Goal: Transaction & Acquisition: Purchase product/service

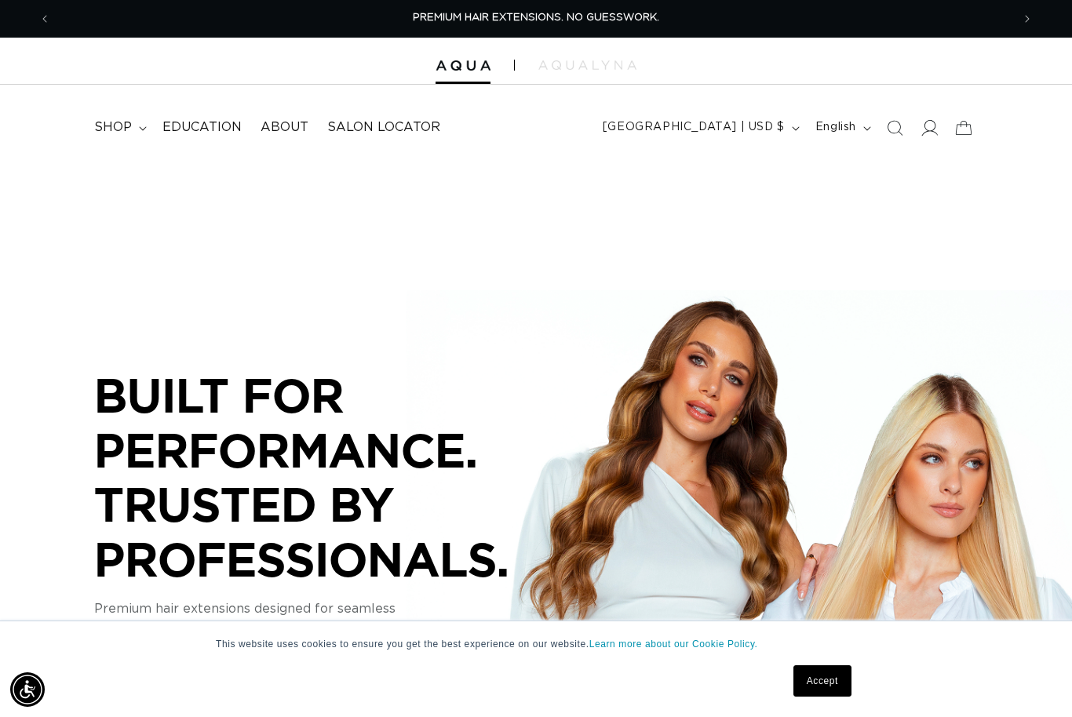
click at [928, 138] on span at bounding box center [929, 128] width 35 height 35
click at [912, 163] on div "BUILT FOR  PERFORMANCE. TRUSTED BY PROFESSIONALS. Premium hair extensions desig…" at bounding box center [536, 514] width 1072 height 706
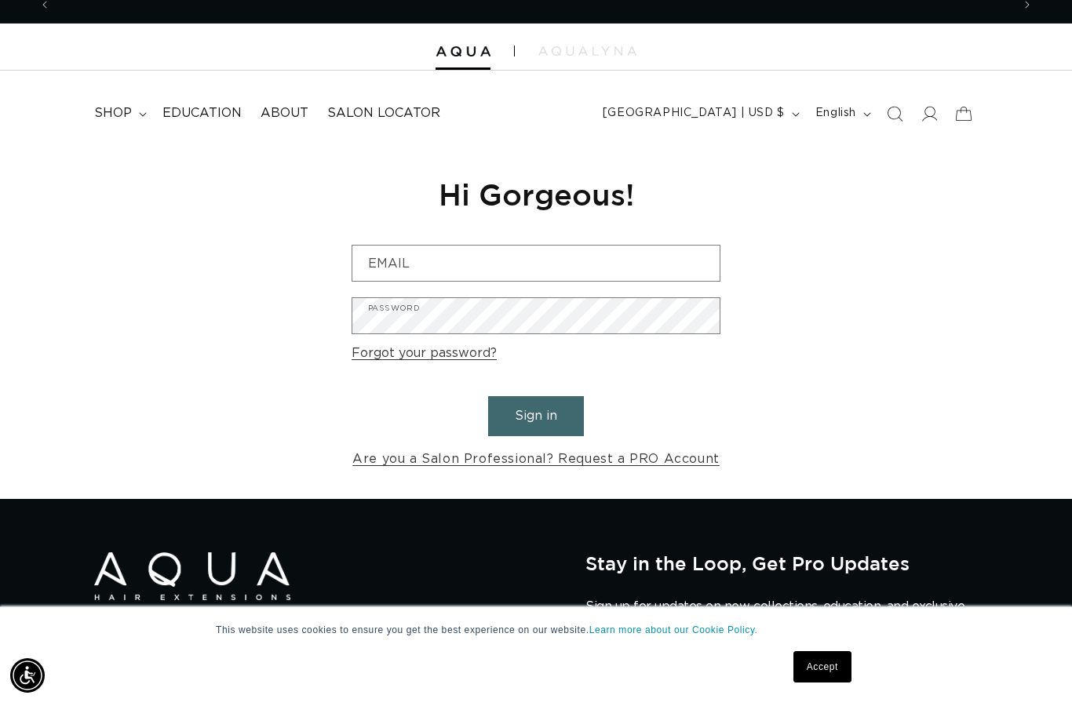
scroll to position [0, 1921]
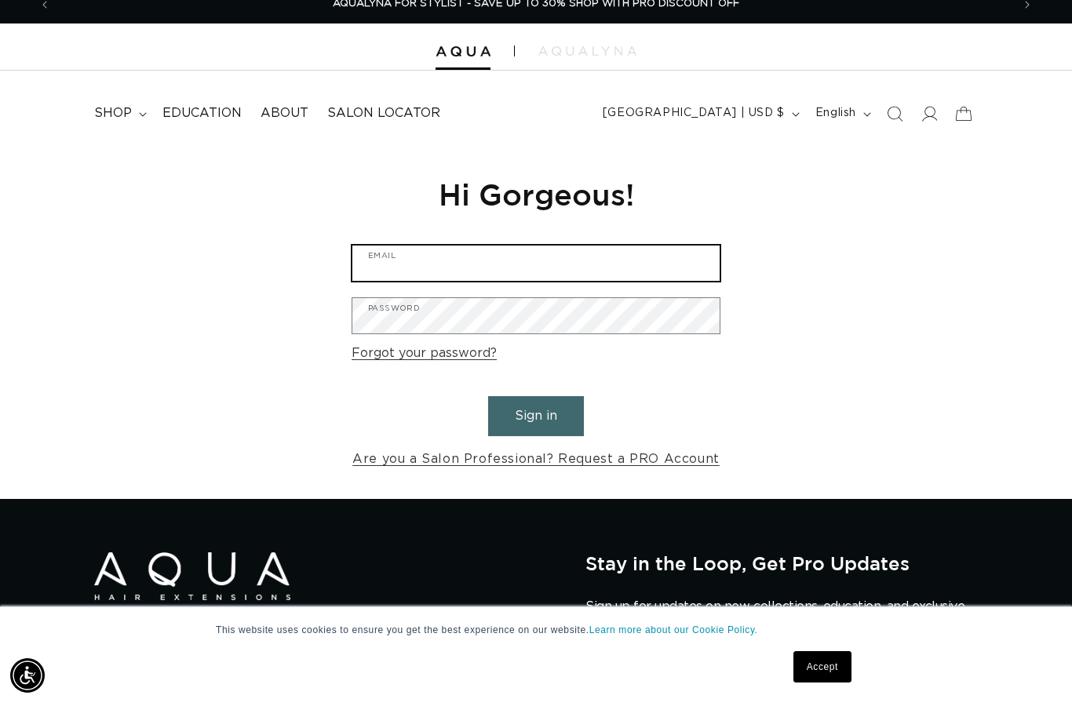
type input "yourhairblew@yahoo.com"
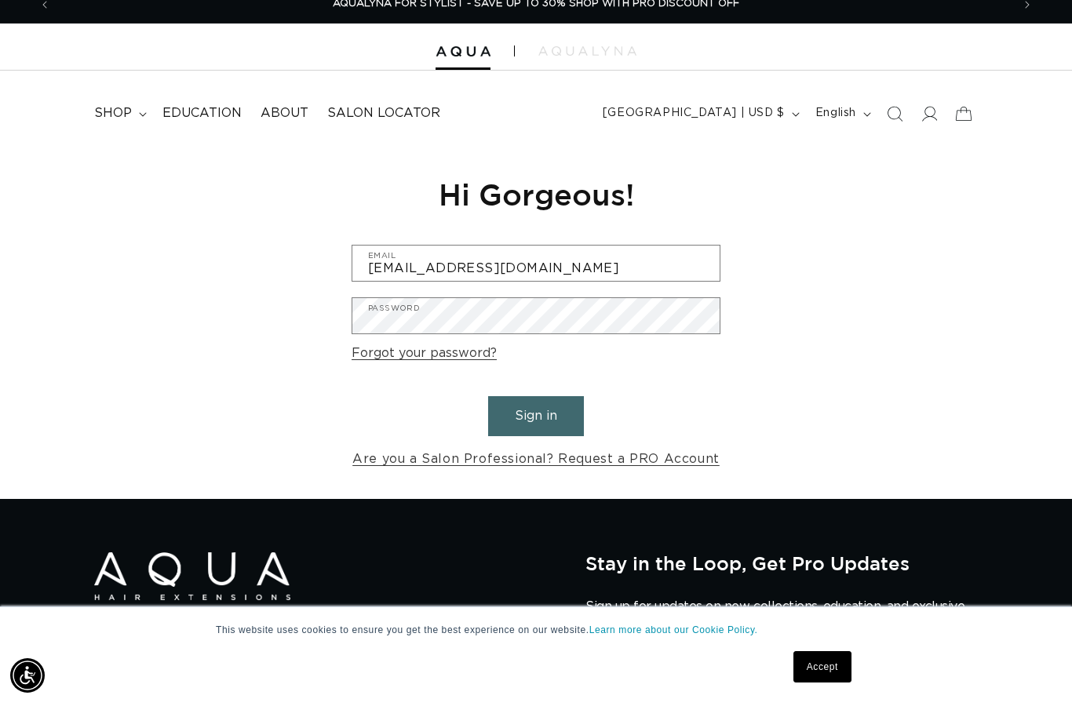
click at [536, 413] on button "Sign in" at bounding box center [536, 430] width 96 height 40
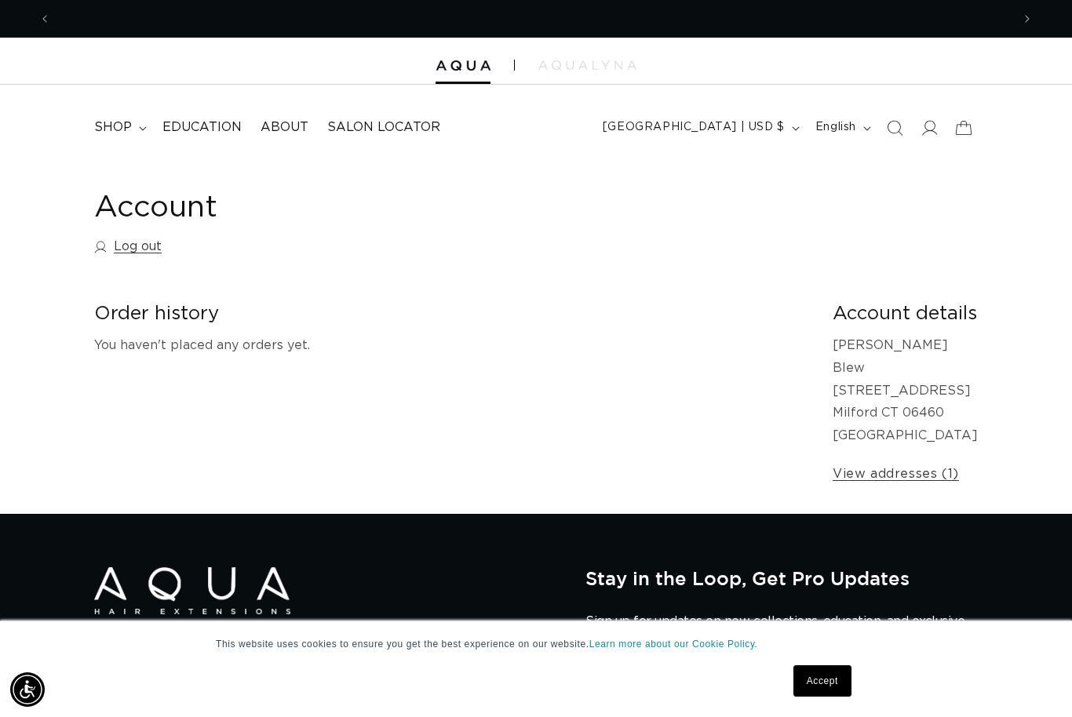
scroll to position [0, 960]
click at [144, 119] on summary "shop" at bounding box center [119, 127] width 68 height 35
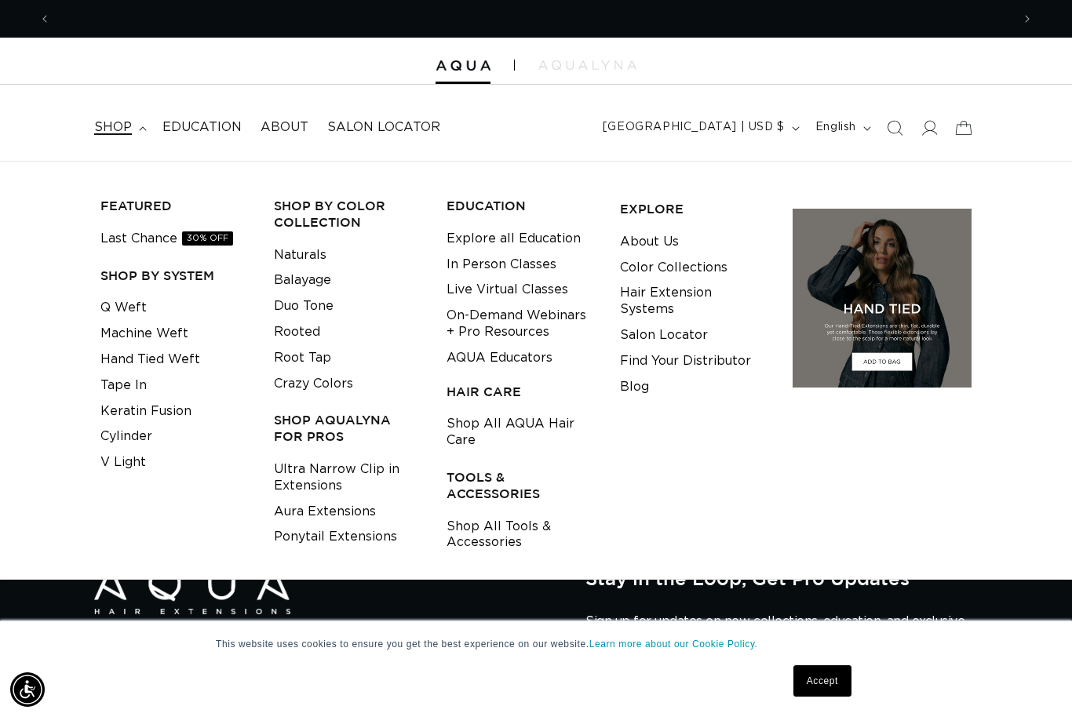
scroll to position [0, 0]
click at [493, 533] on link "Shop All Tools & Accessories" at bounding box center [520, 535] width 149 height 42
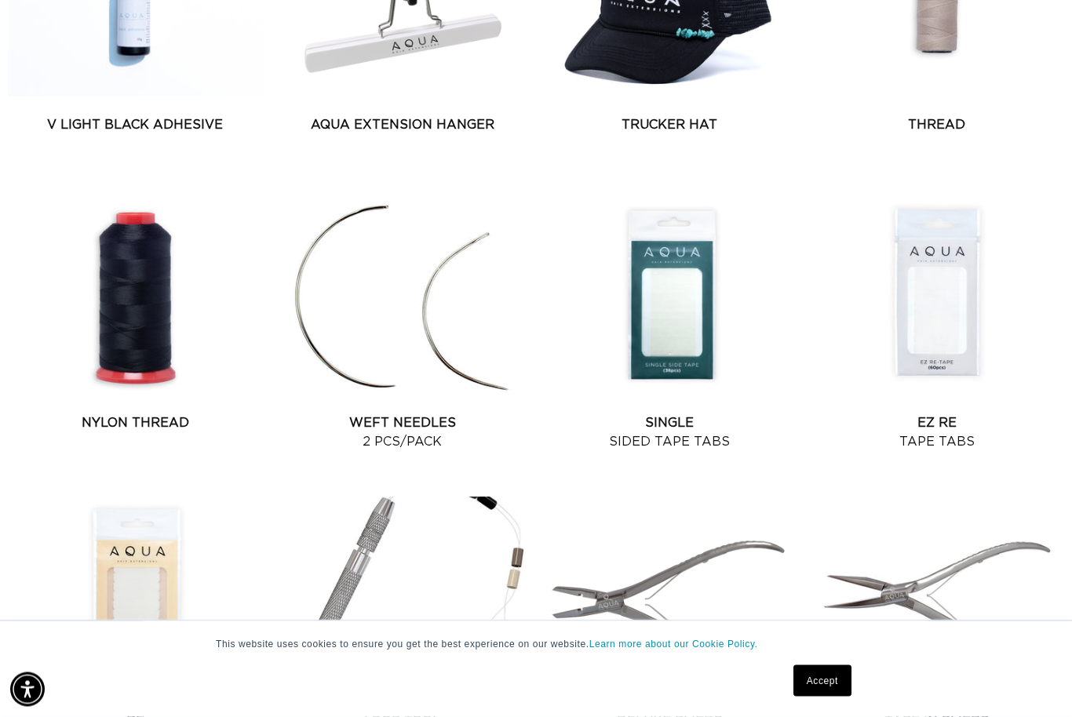
scroll to position [0, 960]
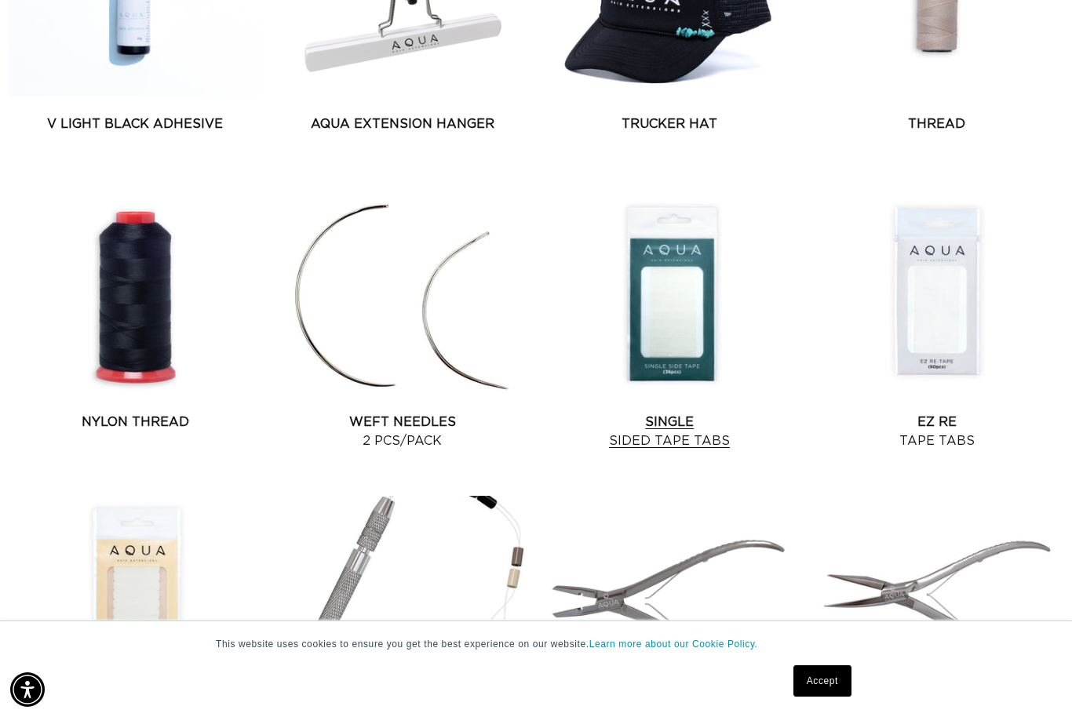
click at [689, 413] on link "Single Sided Tape Tabs" at bounding box center [669, 432] width 255 height 38
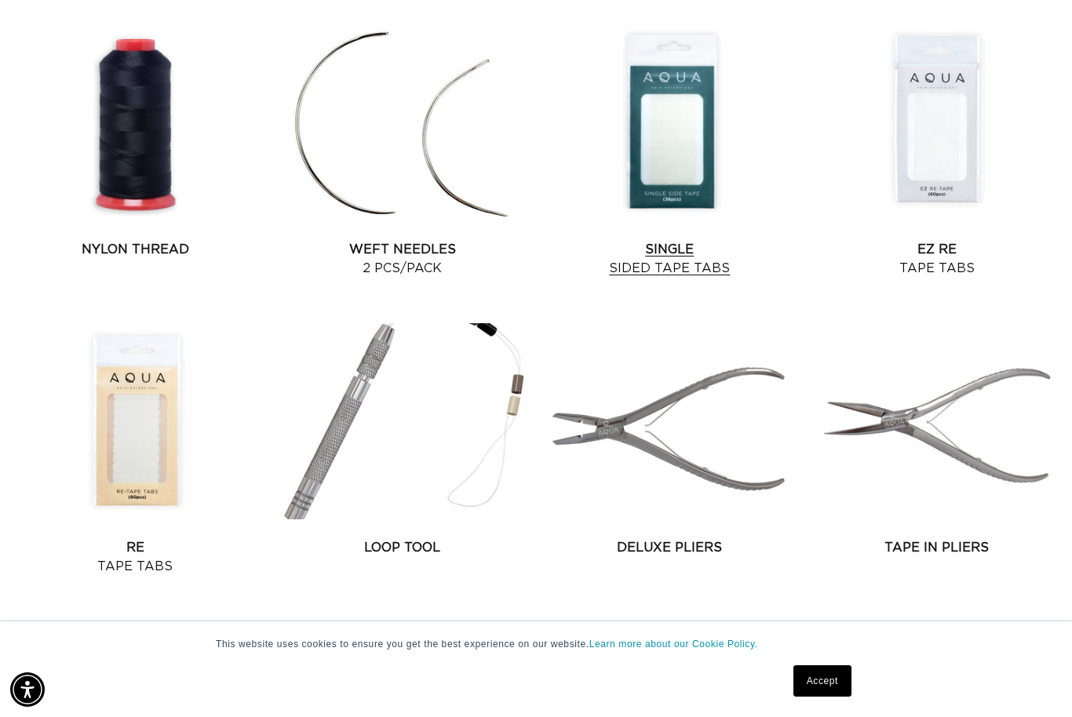
scroll to position [0, 0]
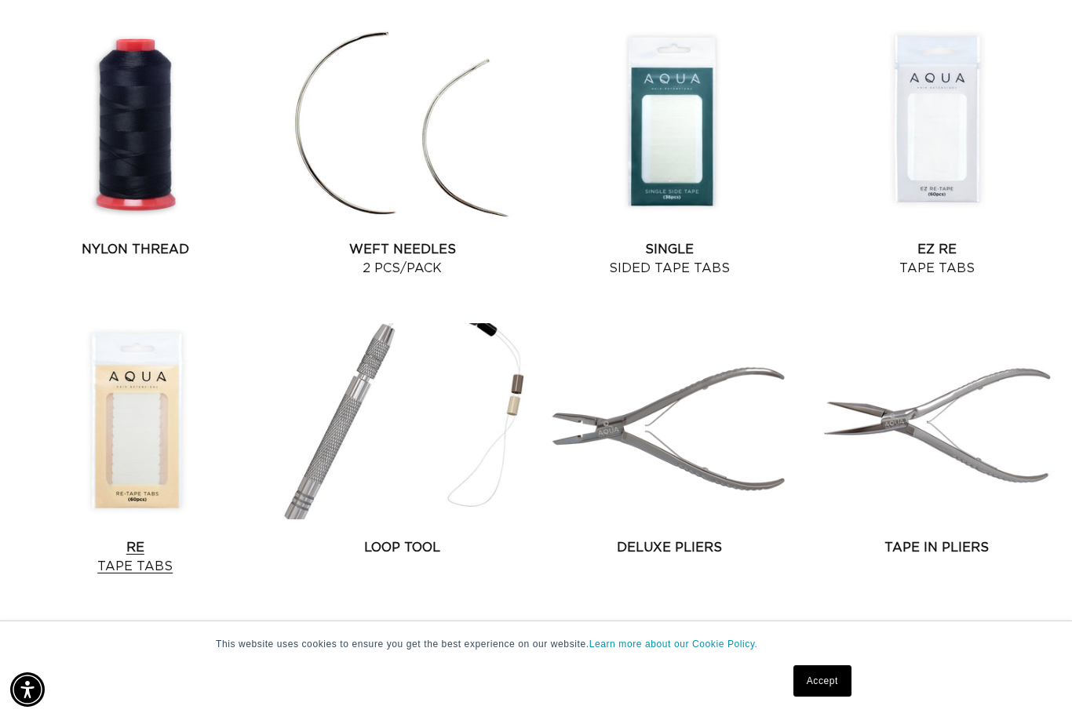
click at [153, 538] on link "Re Tape Tabs" at bounding box center [135, 557] width 255 height 38
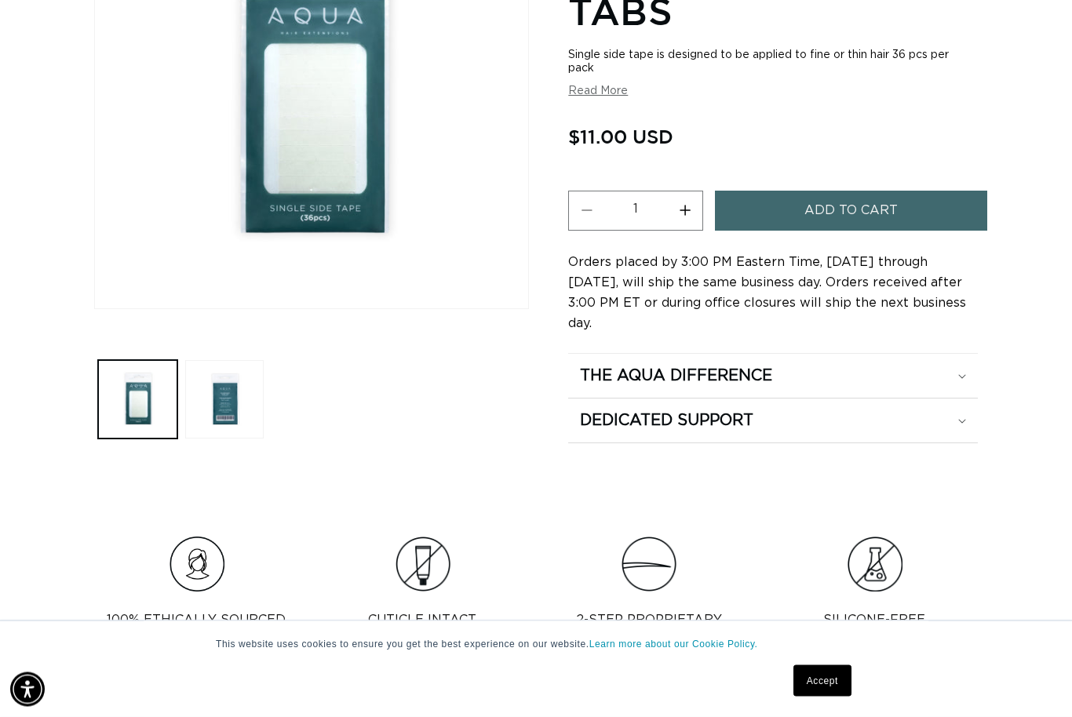
scroll to position [342, 0]
click at [683, 230] on button "Increase quantity for Single-Sided Tape Tabs" at bounding box center [684, 210] width 35 height 40
type input "2"
click at [817, 230] on span "Add to cart" at bounding box center [850, 210] width 93 height 40
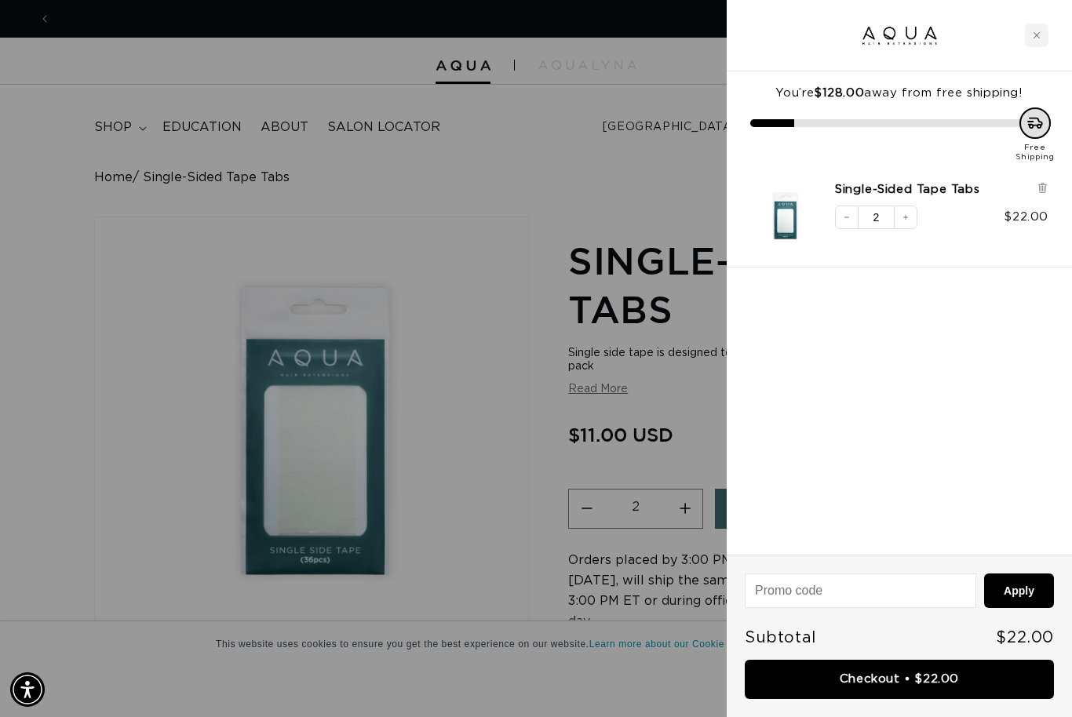
scroll to position [0, 1921]
click at [1036, 32] on icon "Close cart" at bounding box center [1036, 35] width 8 height 8
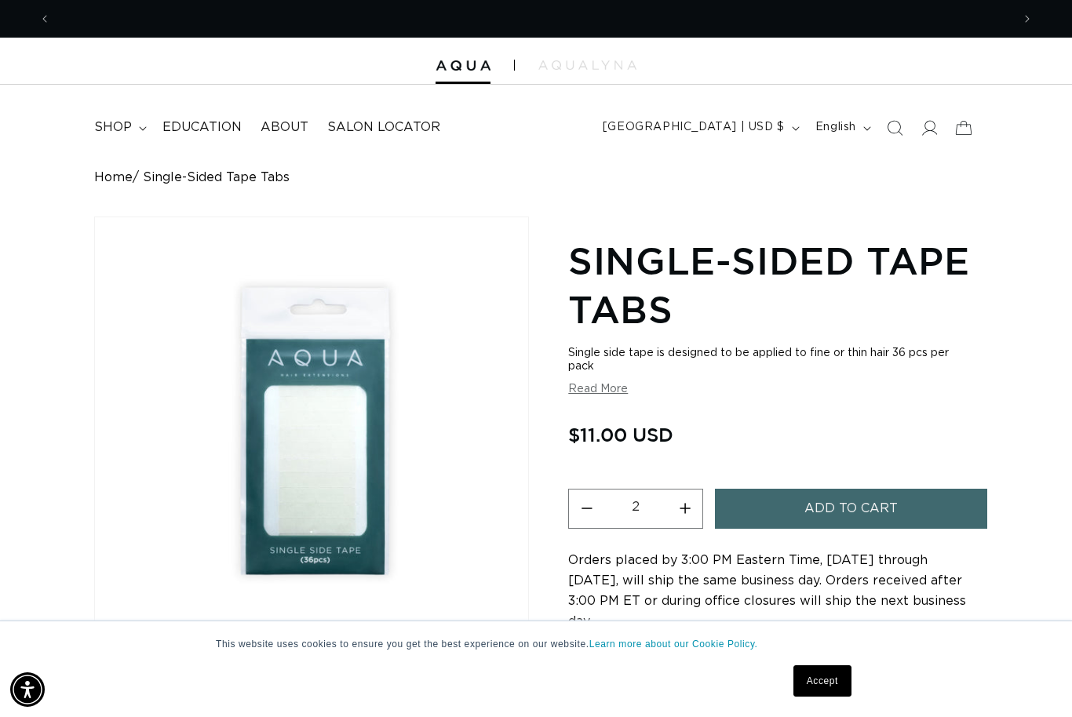
scroll to position [0, 0]
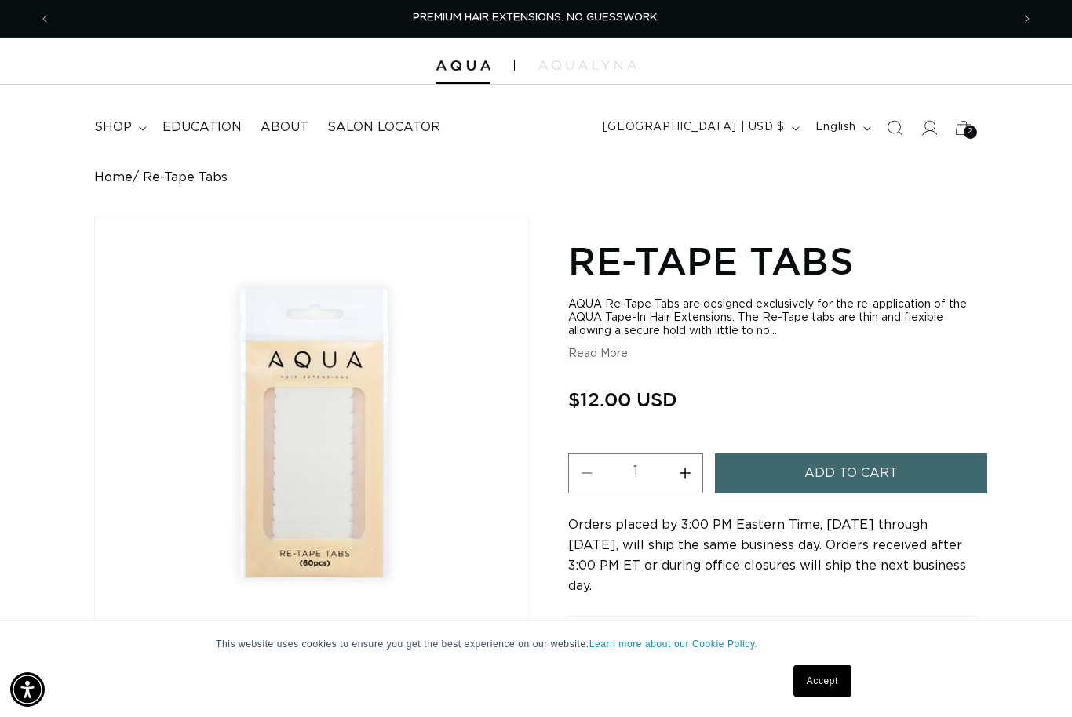
click at [817, 477] on span "Add to cart" at bounding box center [850, 473] width 93 height 40
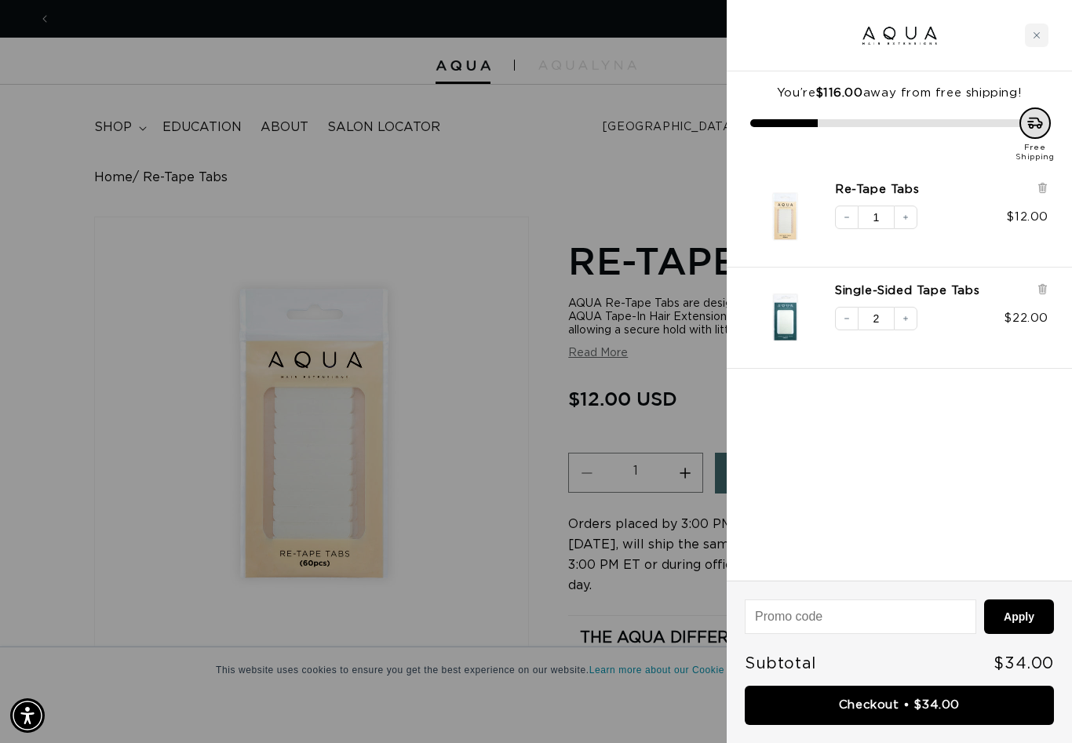
scroll to position [0, 960]
